Goal: Navigation & Orientation: Find specific page/section

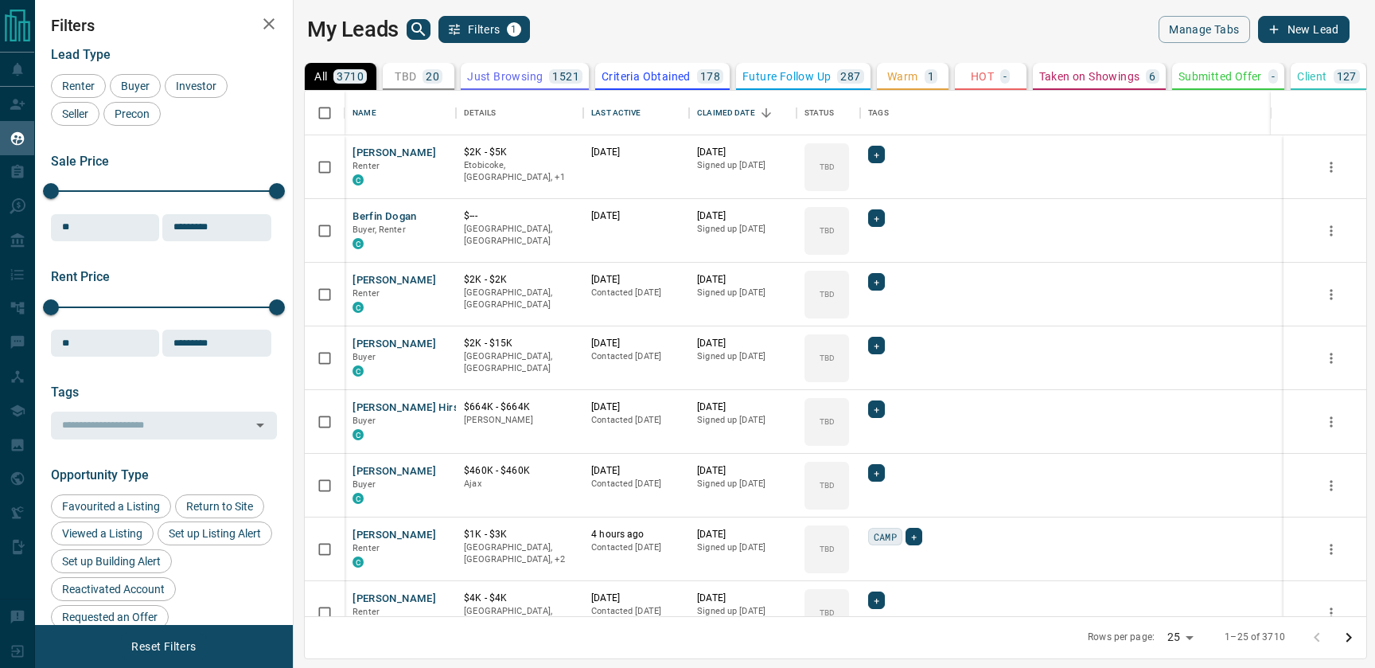
scroll to position [525, 1074]
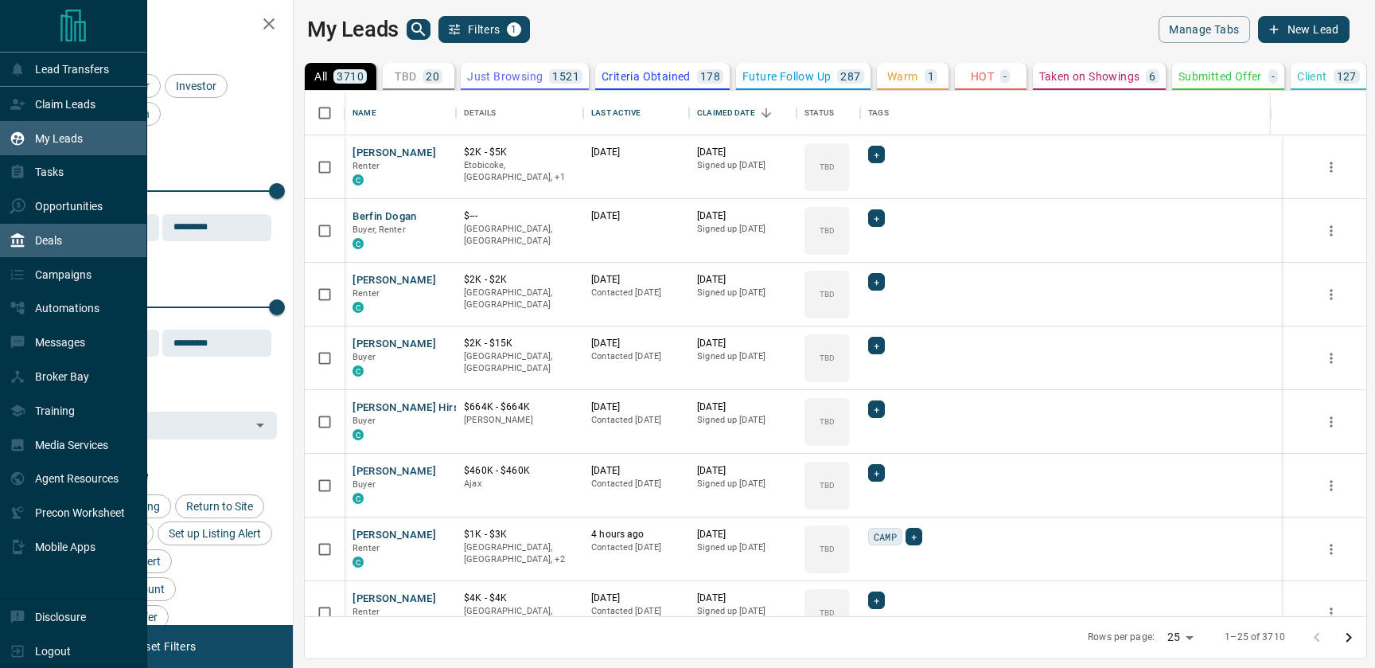
click at [40, 250] on div "Deals" at bounding box center [36, 241] width 53 height 26
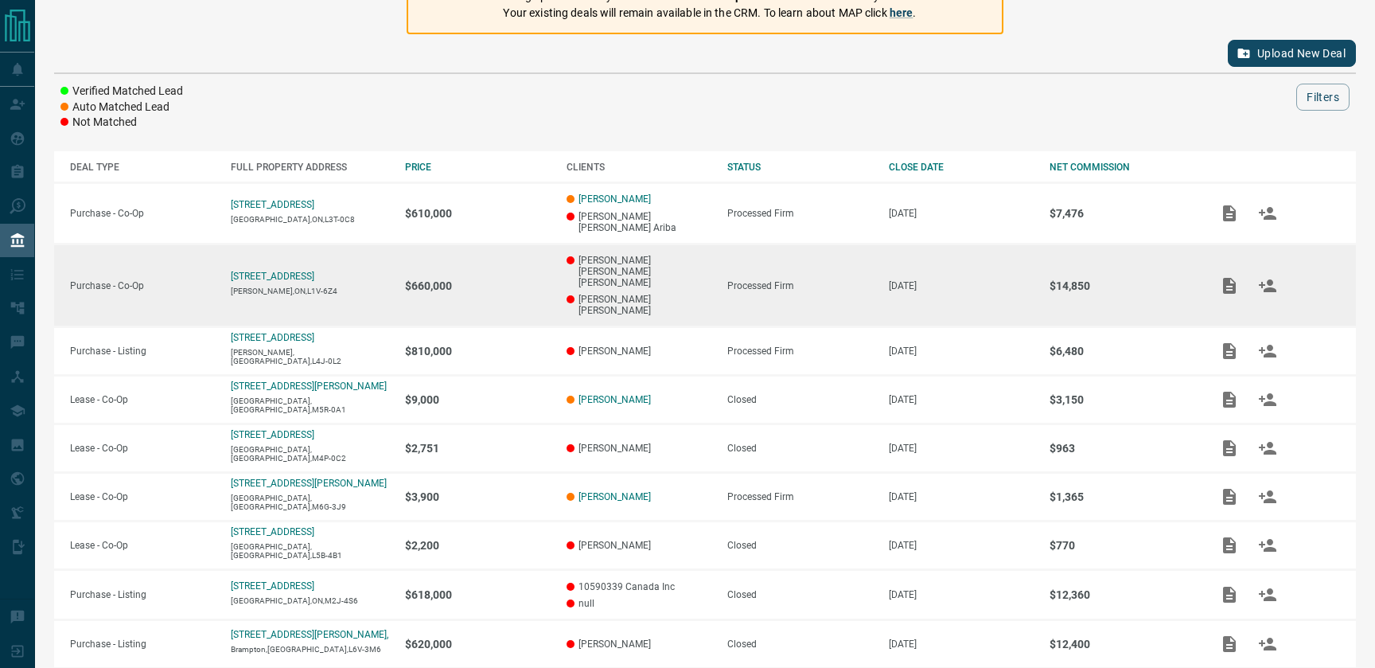
scroll to position [157, 0]
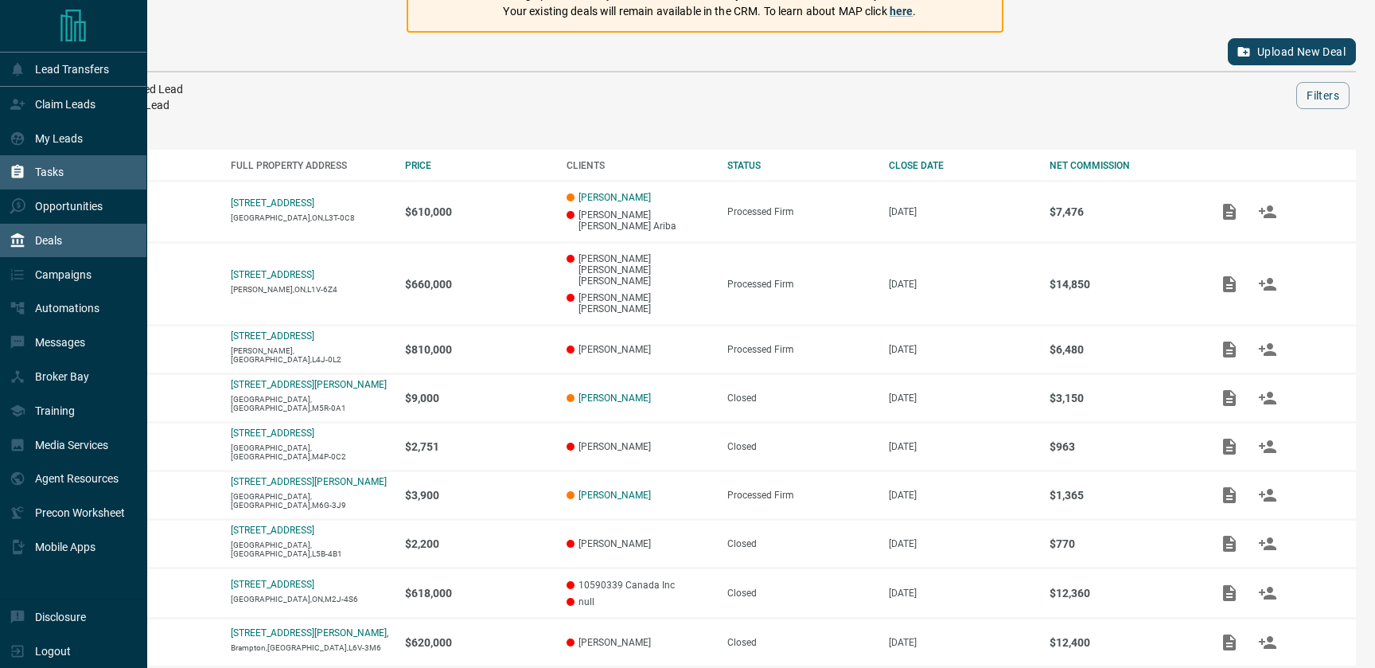
click at [39, 180] on div "Tasks" at bounding box center [37, 172] width 54 height 26
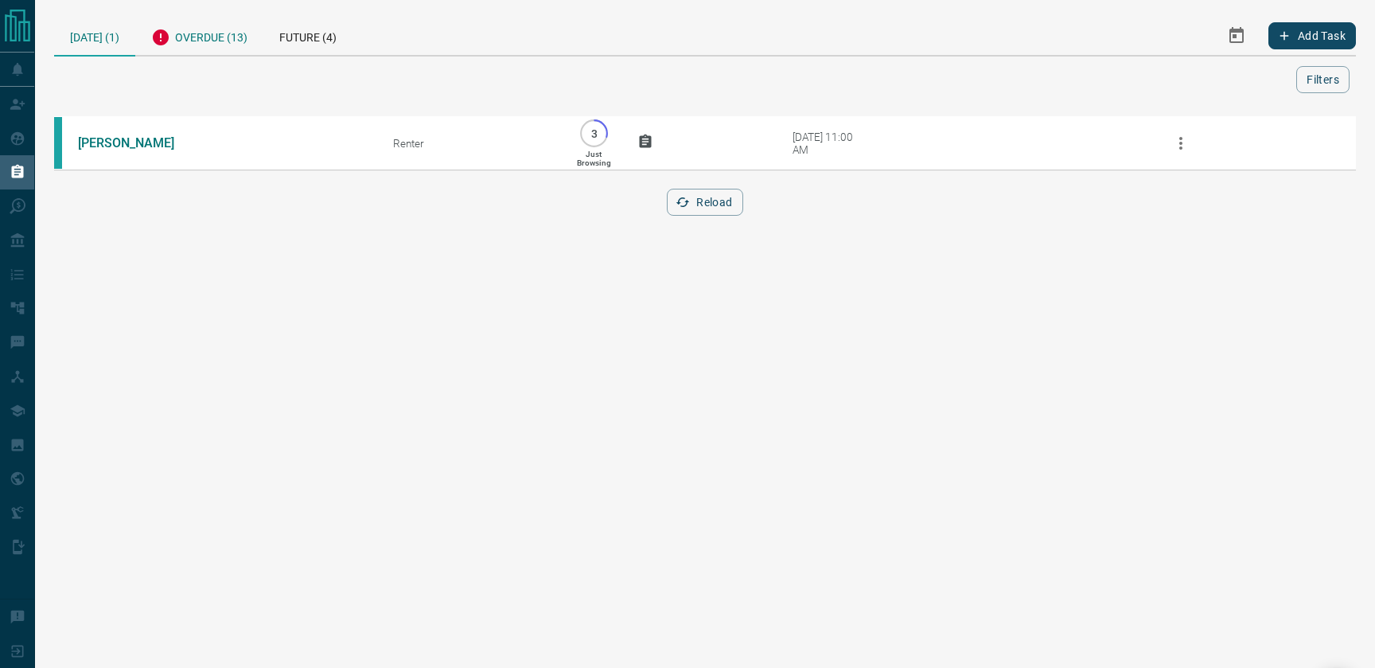
click at [206, 41] on div "Overdue (13)" at bounding box center [199, 35] width 128 height 39
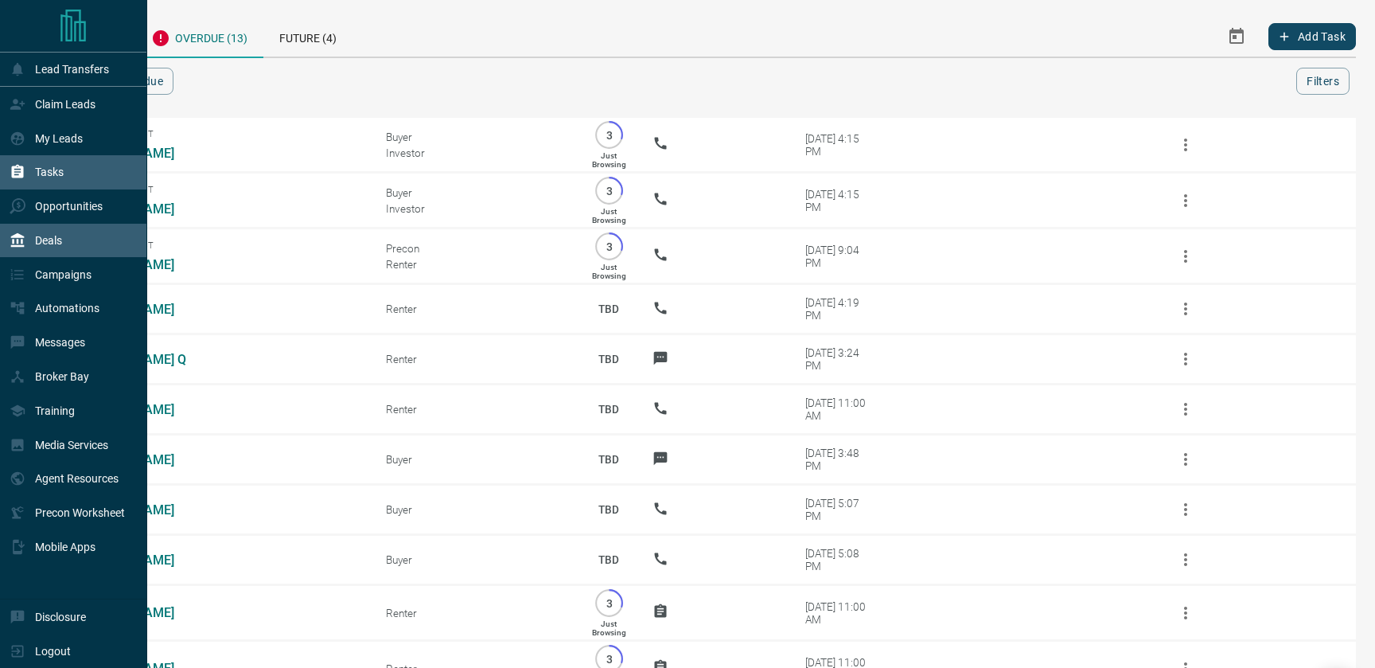
click at [49, 233] on div "Deals" at bounding box center [36, 241] width 53 height 26
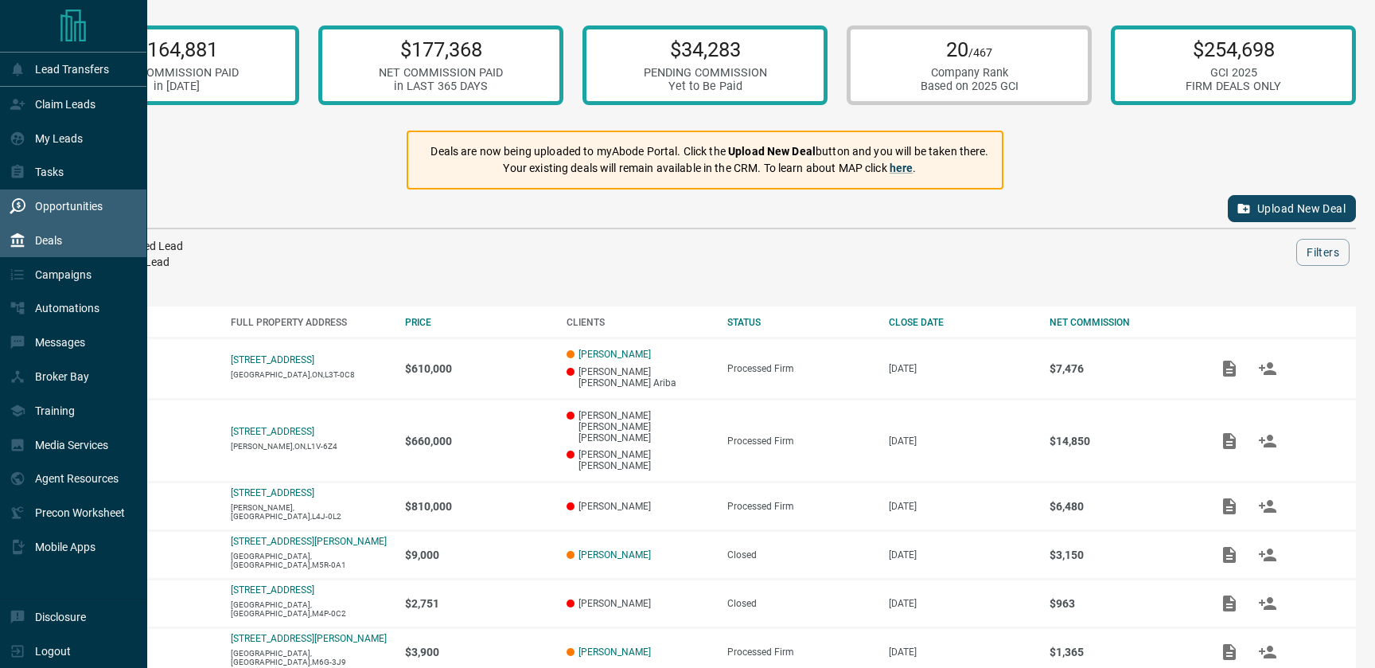
click at [55, 203] on p "Opportunities" at bounding box center [69, 206] width 68 height 13
